Goal: Task Accomplishment & Management: Use online tool/utility

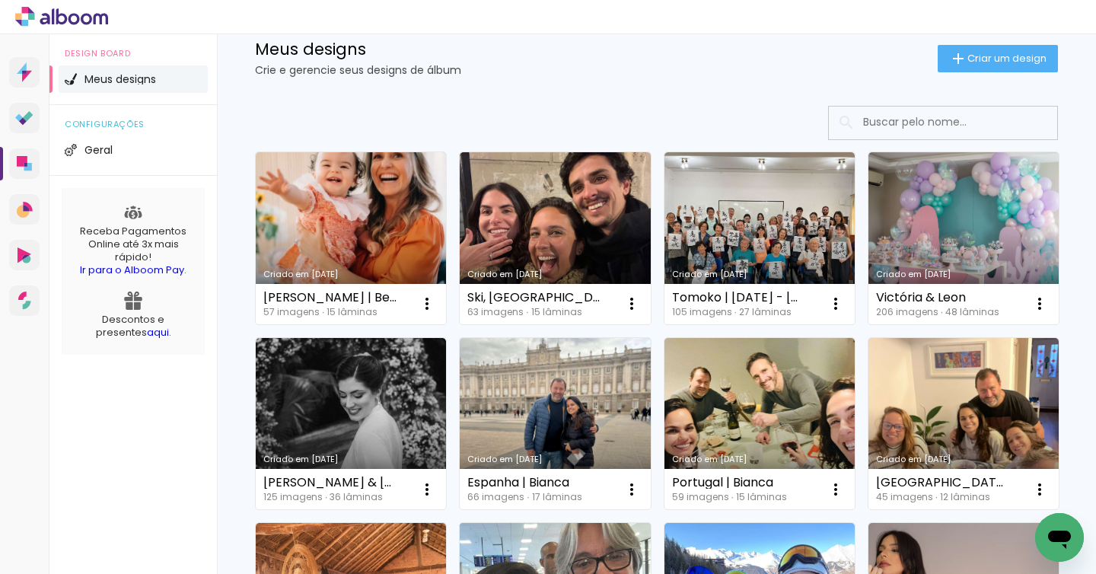
scroll to position [42, 0]
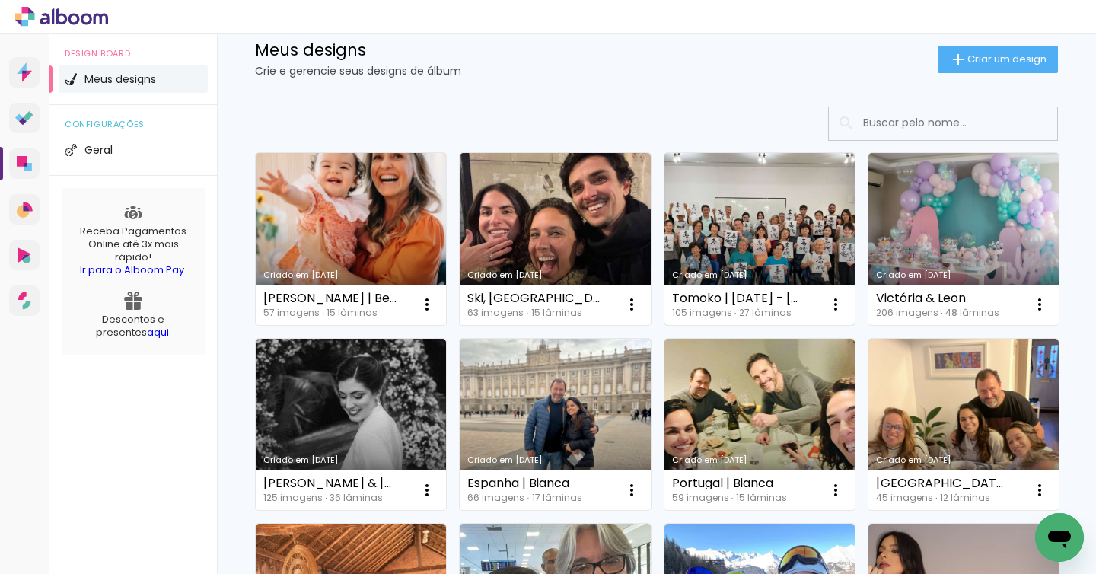
click at [721, 245] on link "Criado em [DATE]" at bounding box center [759, 239] width 190 height 172
